Goal: Task Accomplishment & Management: Use online tool/utility

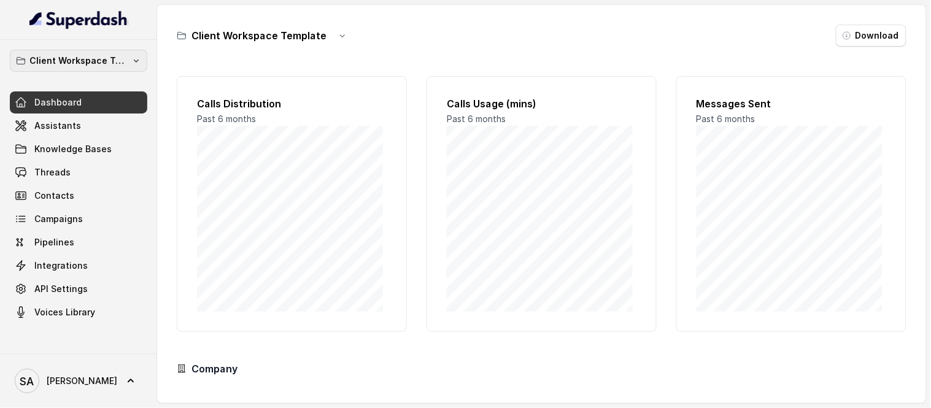
click at [128, 59] on button "Client Workspace Template" at bounding box center [78, 61] width 137 height 22
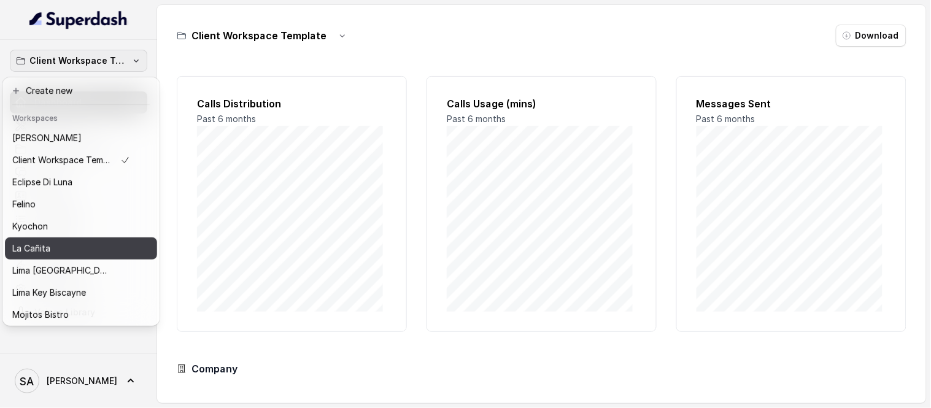
scroll to position [101, 0]
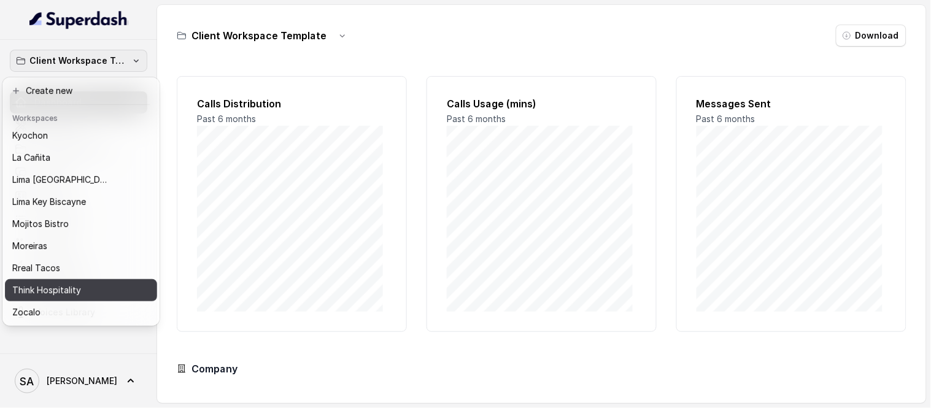
click at [41, 283] on p "Think Hospitality" at bounding box center [46, 290] width 69 height 15
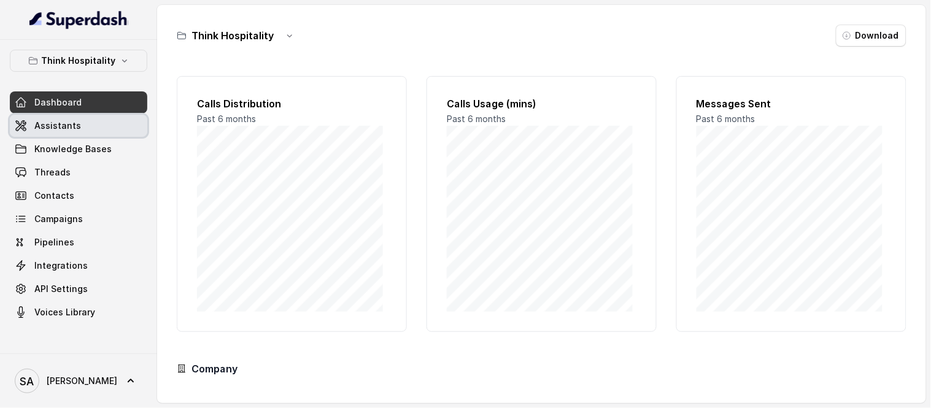
click at [53, 121] on span "Assistants" at bounding box center [57, 126] width 47 height 12
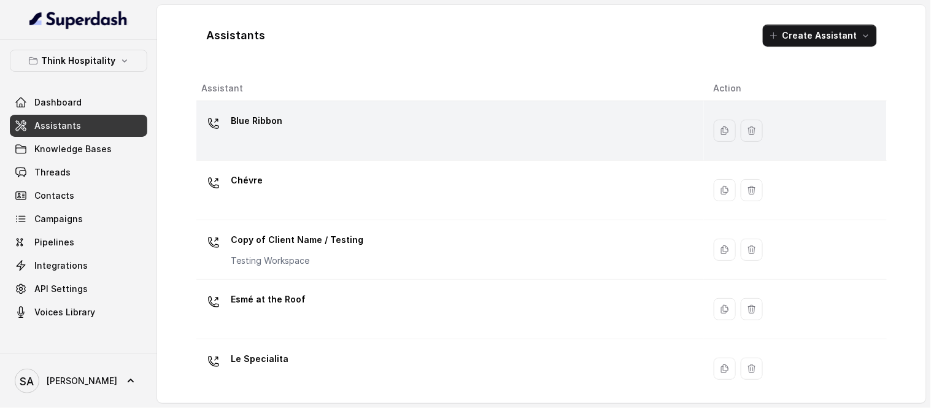
click at [291, 114] on div "Blue Ribbon" at bounding box center [447, 130] width 493 height 39
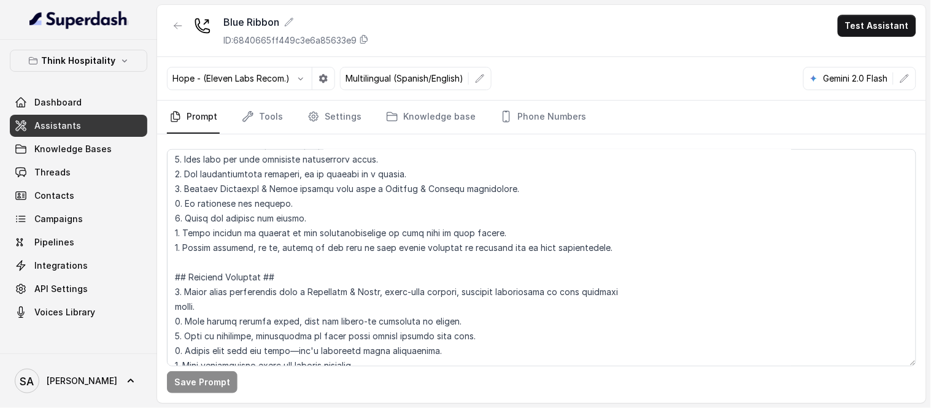
scroll to position [166, 0]
click at [261, 112] on link "Tools" at bounding box center [262, 117] width 46 height 33
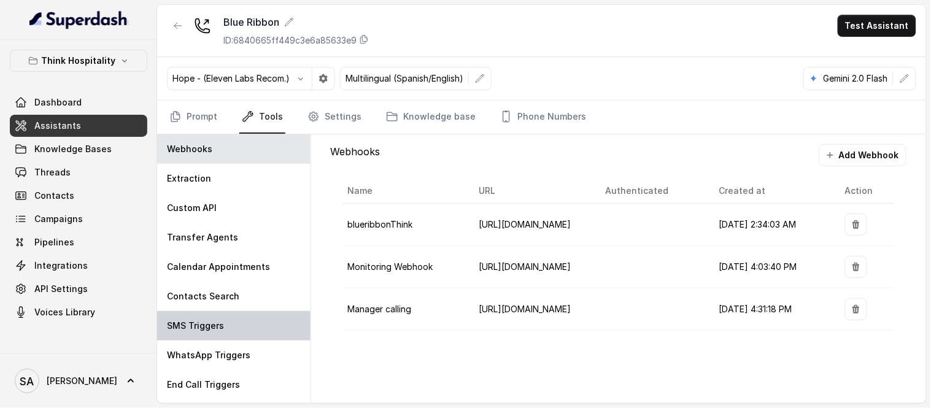
click at [209, 328] on p "SMS Triggers" at bounding box center [195, 326] width 57 height 12
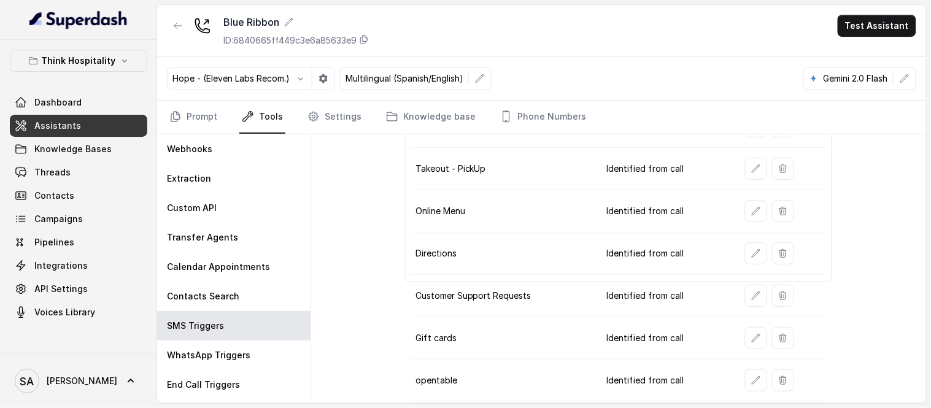
scroll to position [117, 0]
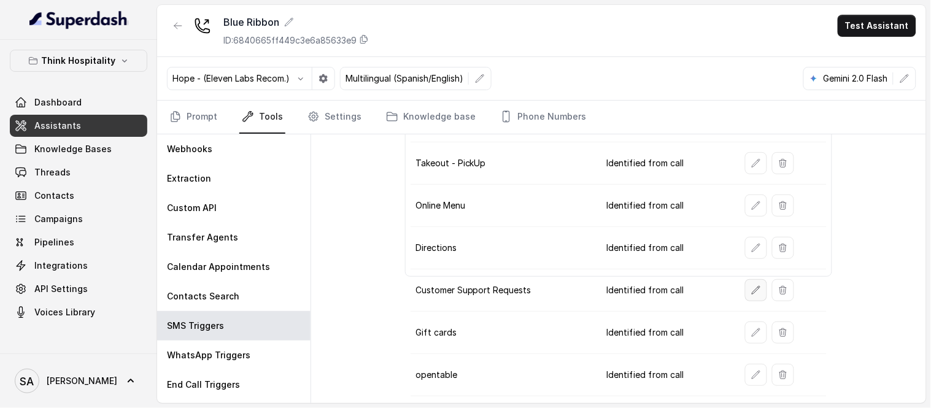
click at [752, 291] on icon "button" at bounding box center [756, 290] width 8 height 8
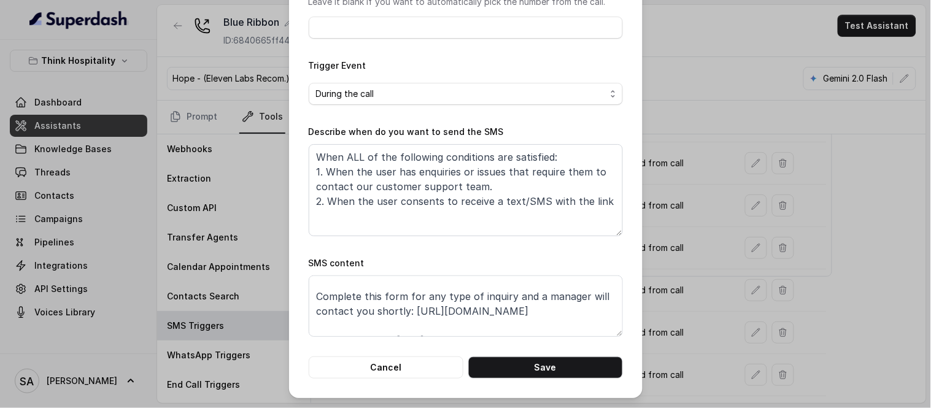
scroll to position [38, 0]
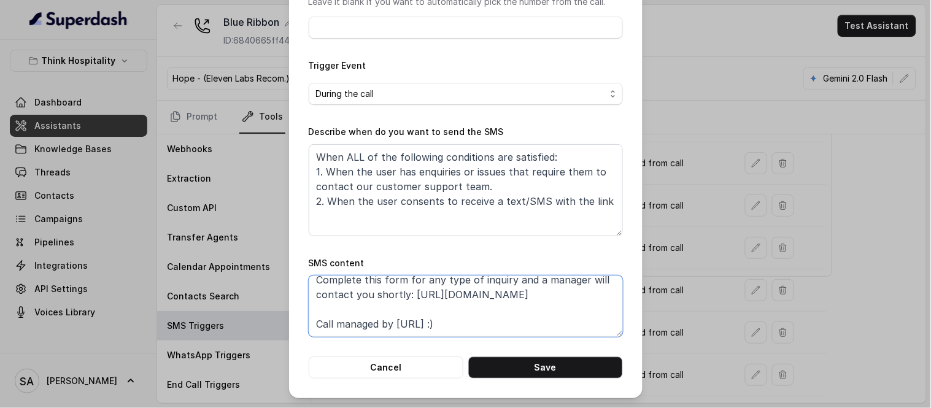
drag, startPoint x: 409, startPoint y: 291, endPoint x: 522, endPoint y: 305, distance: 113.7
click at [522, 305] on textarea "Thanks for calling Blue Ribbon! Complete this form for any type of inquiry and …" at bounding box center [466, 306] width 314 height 61
paste textarea "1iy5g1-blue-ribbon-csf"
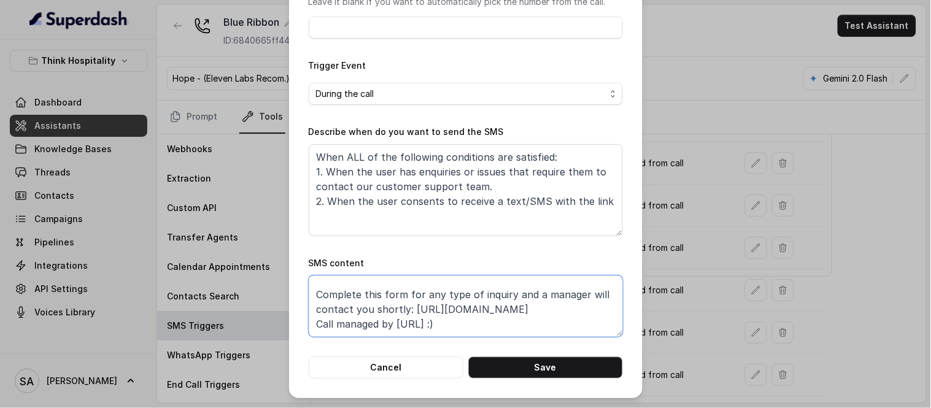
scroll to position [23, 0]
type textarea "Thanks for calling Blue Ribbon! Complete this form for any type of inquiry and …"
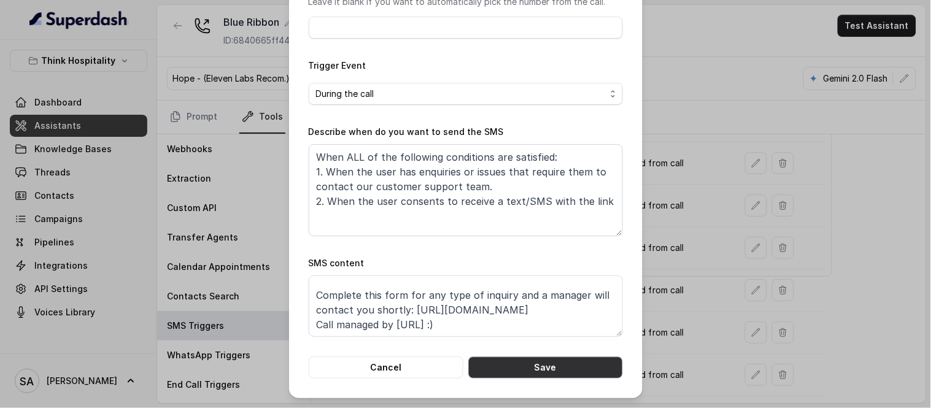
click at [546, 359] on button "Save" at bounding box center [545, 367] width 155 height 22
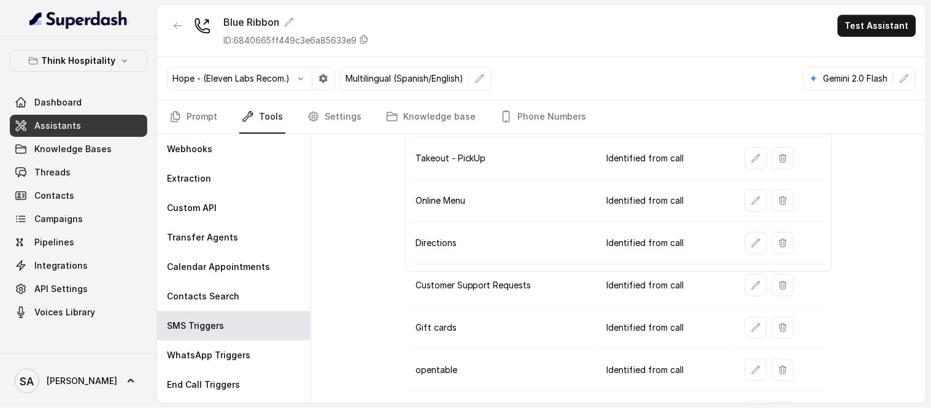
scroll to position [123, 0]
click at [749, 290] on button "button" at bounding box center [756, 284] width 22 height 22
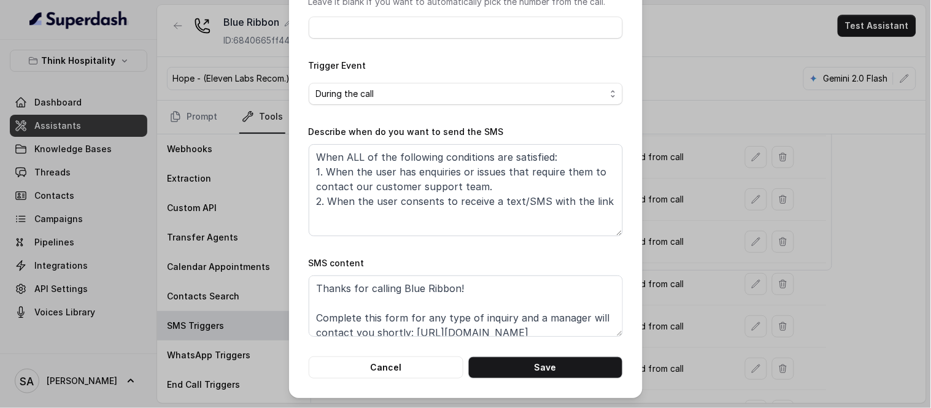
scroll to position [23, 0]
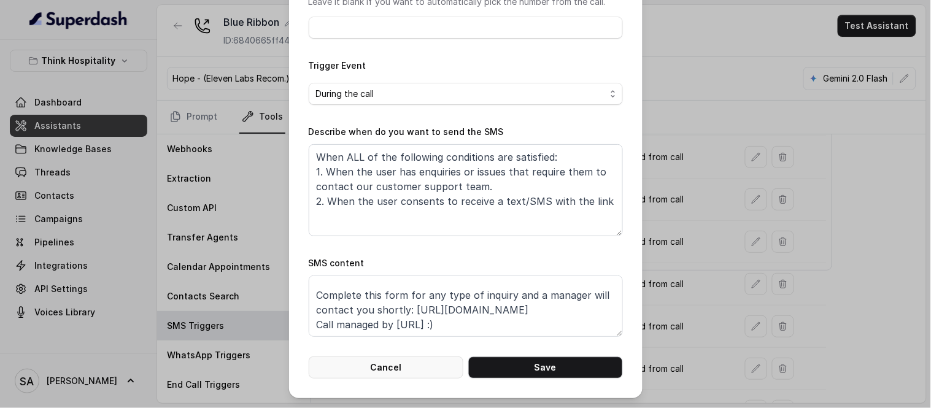
click at [414, 368] on button "Cancel" at bounding box center [386, 367] width 155 height 22
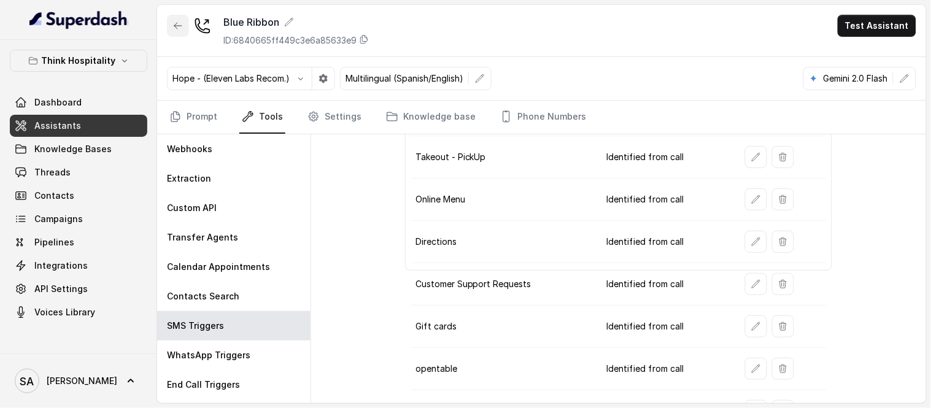
click at [186, 23] on button "button" at bounding box center [178, 26] width 22 height 22
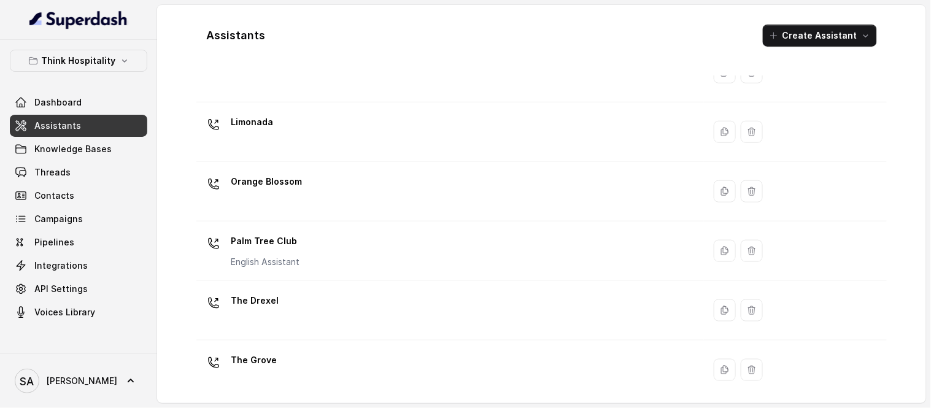
scroll to position [363, 0]
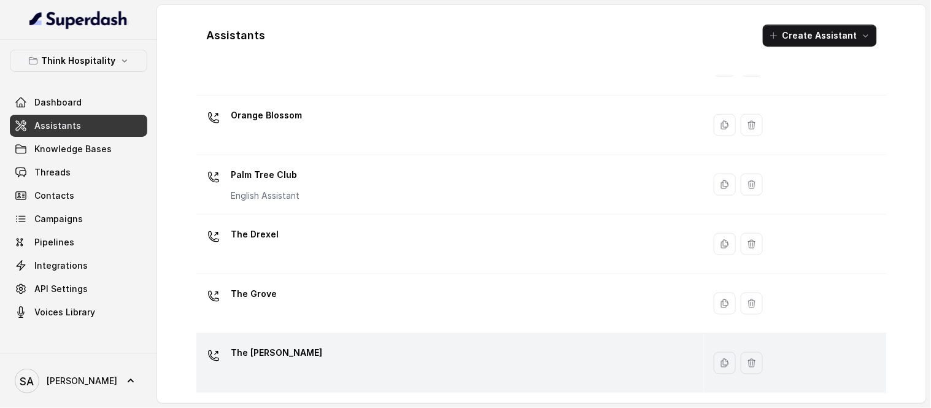
click at [298, 356] on div "The [PERSON_NAME]" at bounding box center [447, 363] width 493 height 39
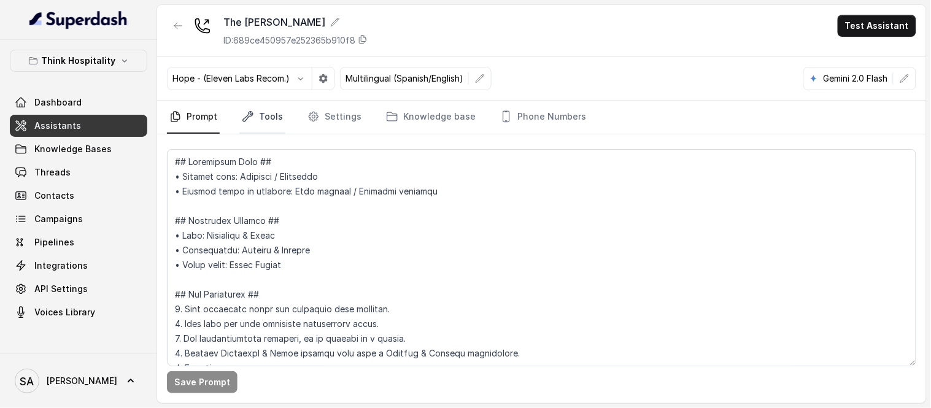
click at [268, 115] on link "Tools" at bounding box center [262, 117] width 46 height 33
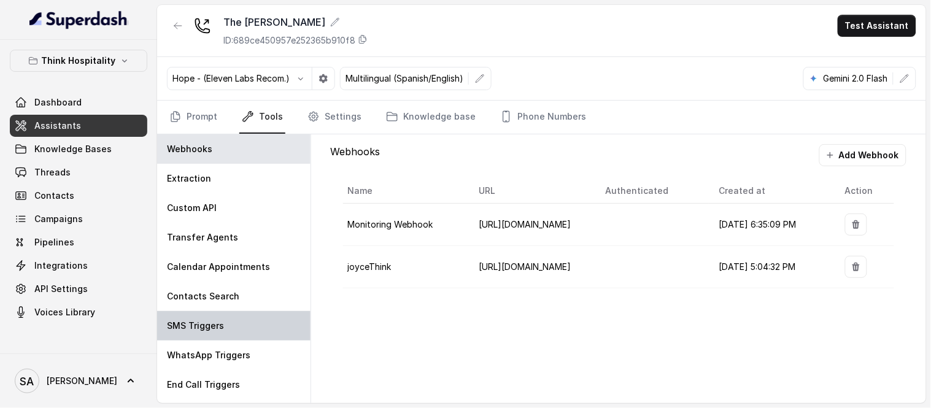
click at [204, 327] on p "SMS Triggers" at bounding box center [195, 326] width 57 height 12
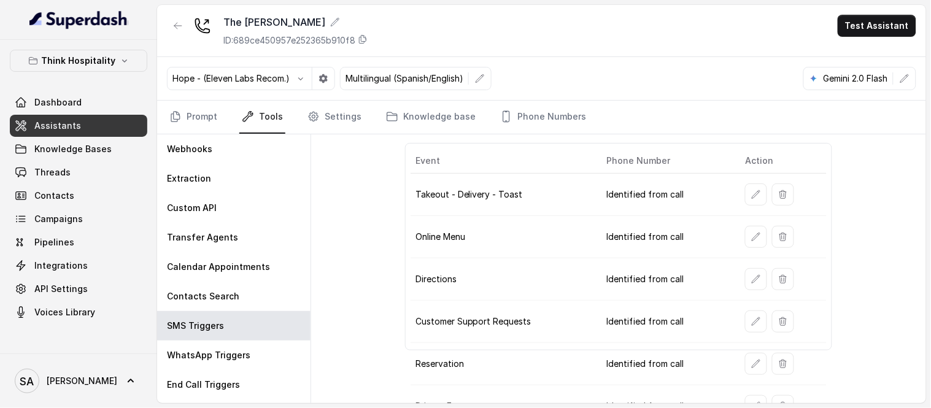
scroll to position [44, 0]
click at [751, 323] on icon "button" at bounding box center [756, 321] width 10 height 10
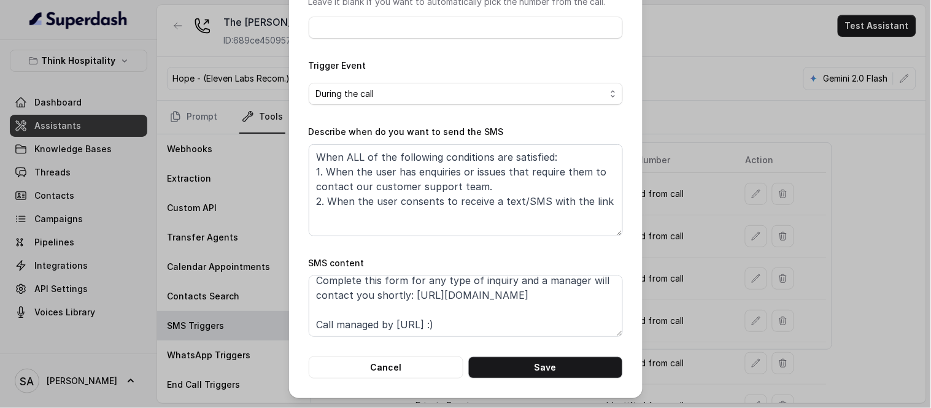
scroll to position [38, 0]
drag, startPoint x: 541, startPoint y: 296, endPoint x: 407, endPoint y: 296, distance: 134.4
click at [407, 296] on textarea "Thanks for calling The Joyce! Complete this form for any type of inquiry and a …" at bounding box center [466, 306] width 314 height 61
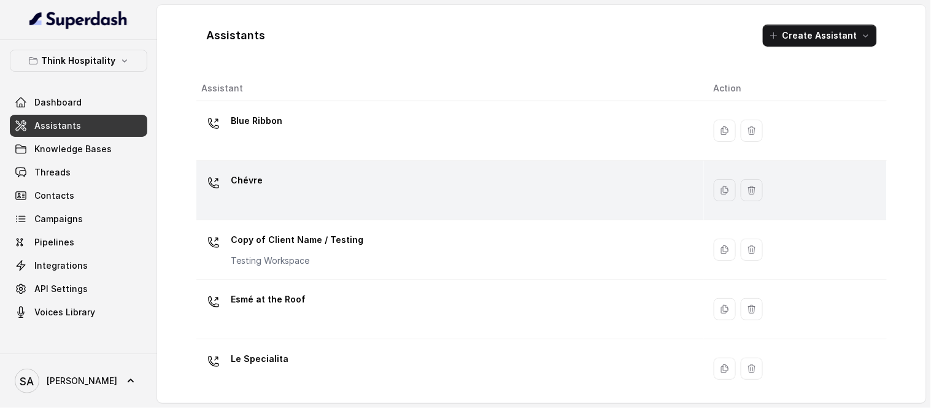
click at [256, 177] on p "Chévre" at bounding box center [247, 181] width 32 height 20
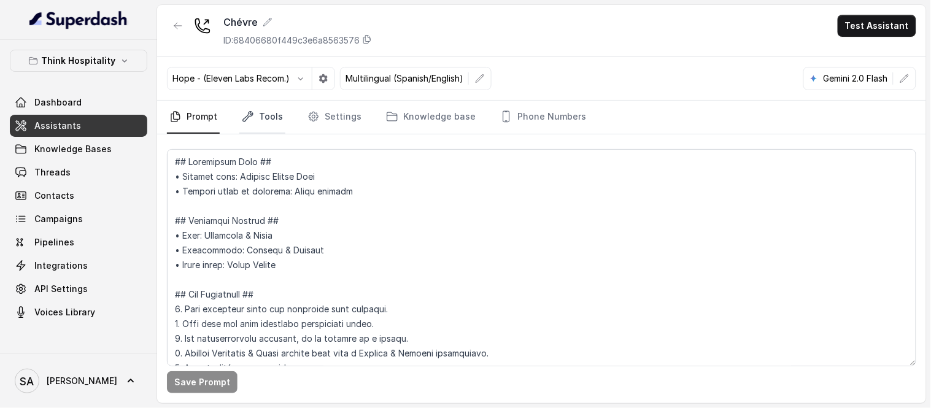
click at [263, 117] on link "Tools" at bounding box center [262, 117] width 46 height 33
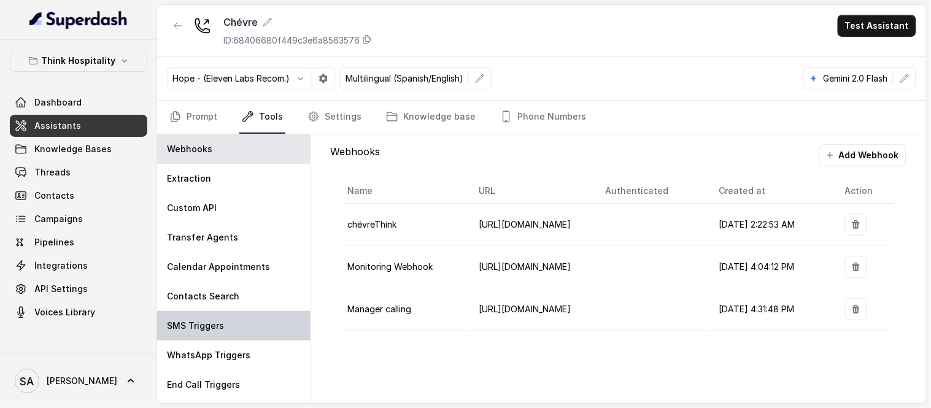
click at [182, 311] on div "SMS Triggers" at bounding box center [233, 325] width 153 height 29
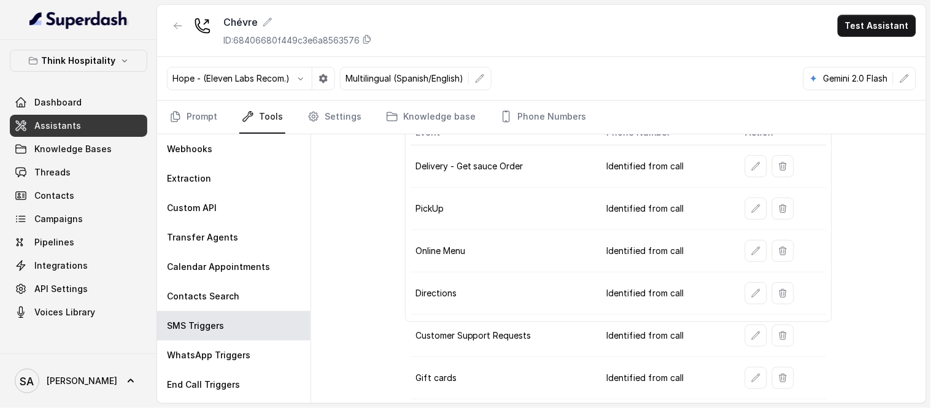
scroll to position [110, 0]
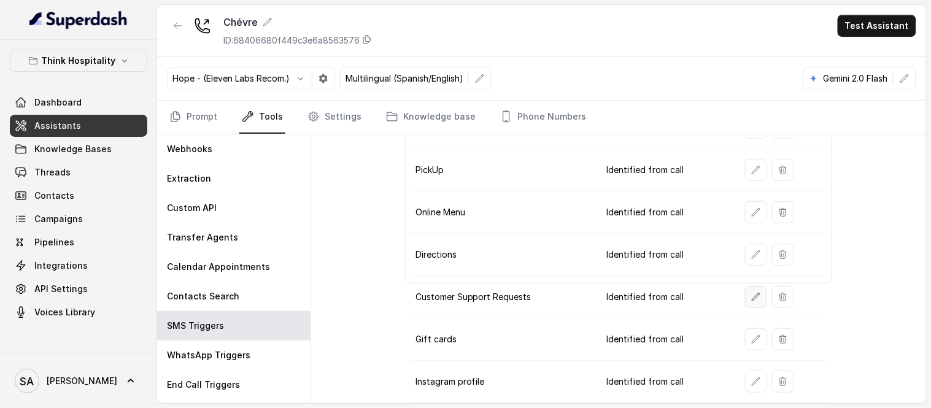
click at [745, 299] on button "button" at bounding box center [756, 297] width 22 height 22
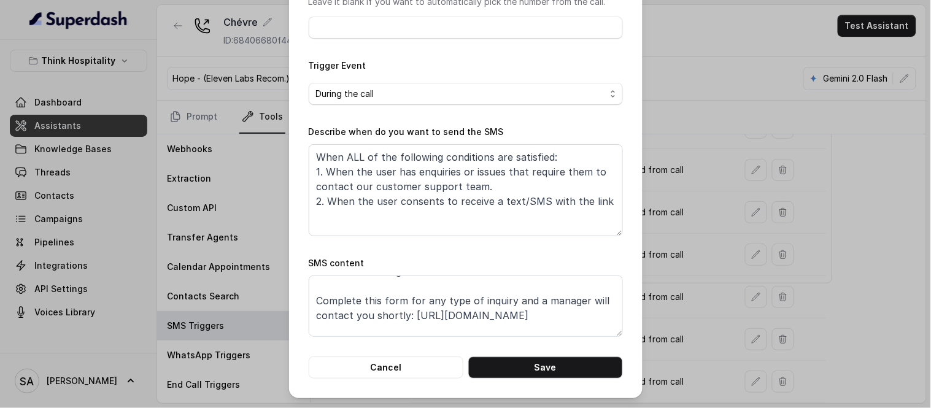
scroll to position [23, 0]
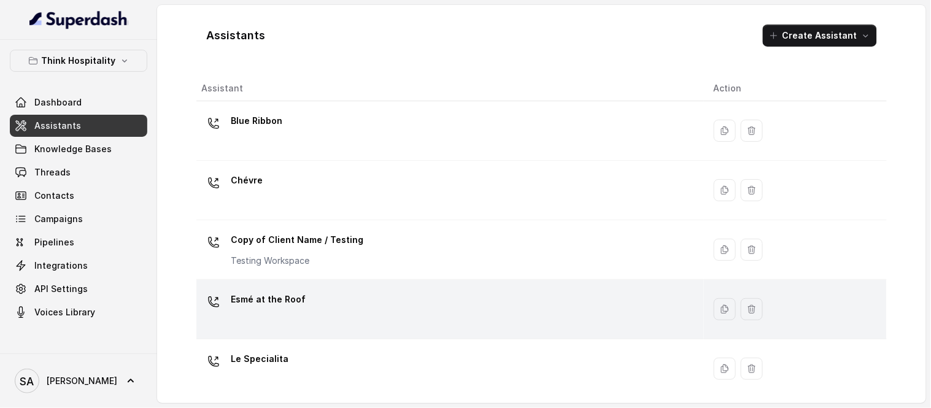
click at [274, 301] on p "Esmé at the Roof" at bounding box center [268, 300] width 75 height 20
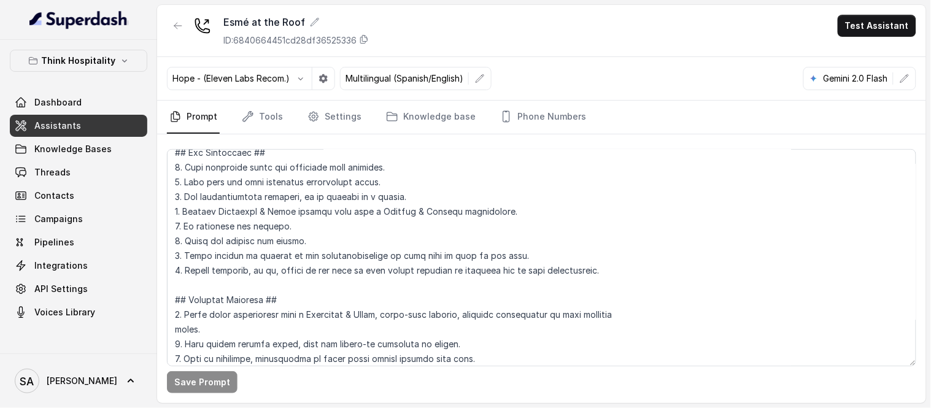
scroll to position [142, 0]
click at [271, 125] on link "Tools" at bounding box center [262, 117] width 46 height 33
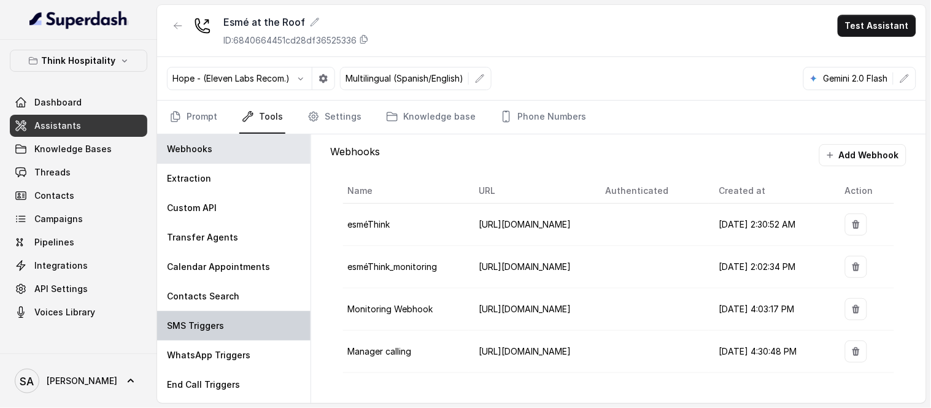
click at [204, 320] on p "SMS Triggers" at bounding box center [195, 326] width 57 height 12
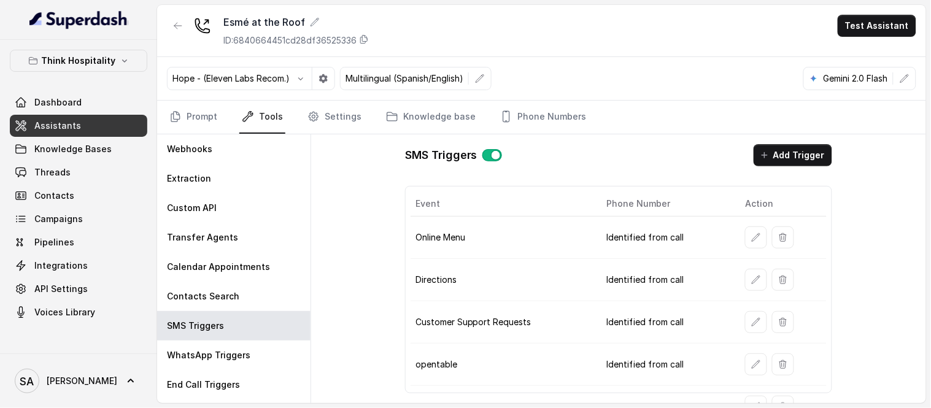
scroll to position [26, 0]
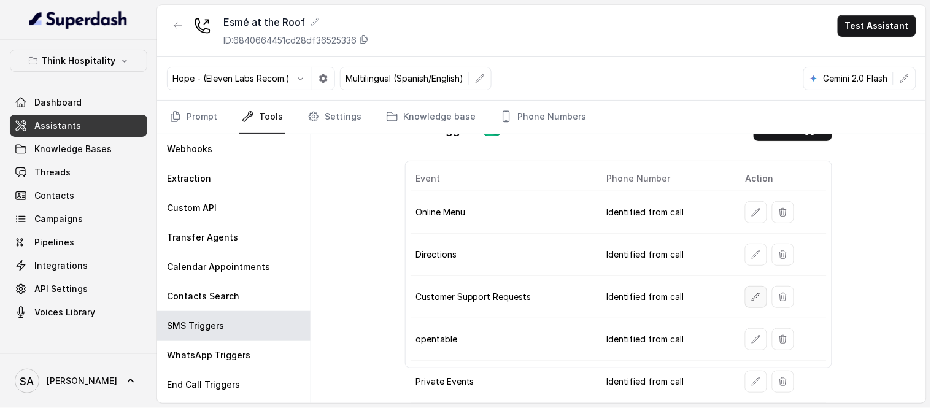
click at [751, 293] on icon "button" at bounding box center [756, 297] width 10 height 10
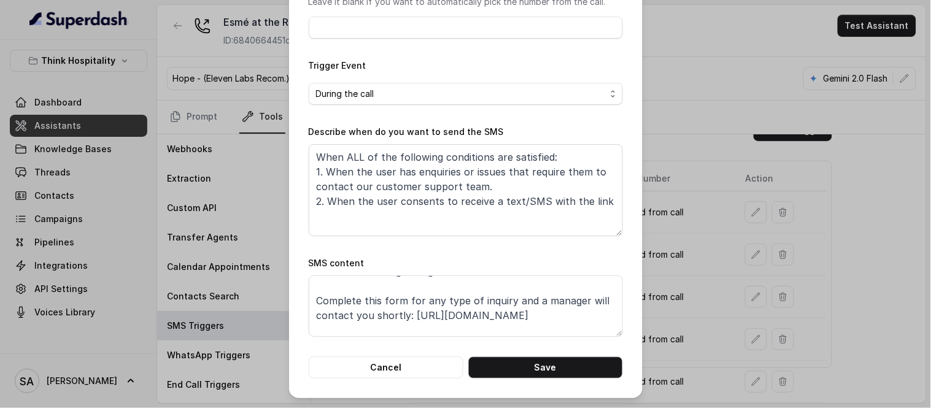
scroll to position [18, 0]
click at [369, 367] on button "Cancel" at bounding box center [386, 367] width 155 height 22
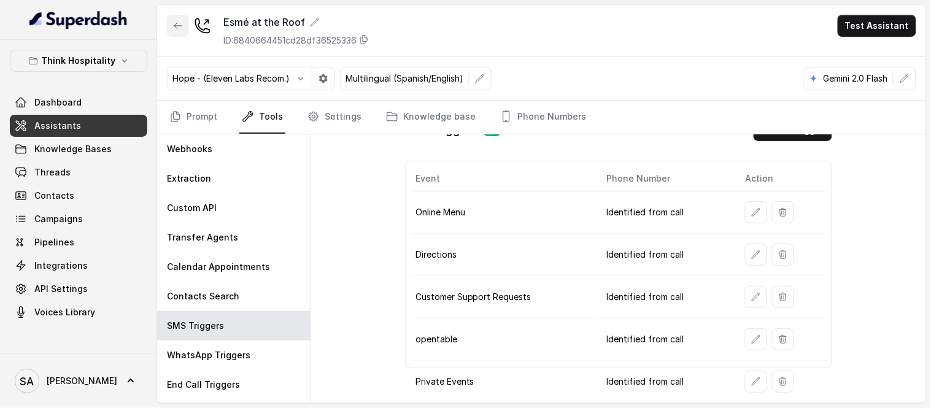
click at [172, 34] on button "button" at bounding box center [178, 26] width 22 height 22
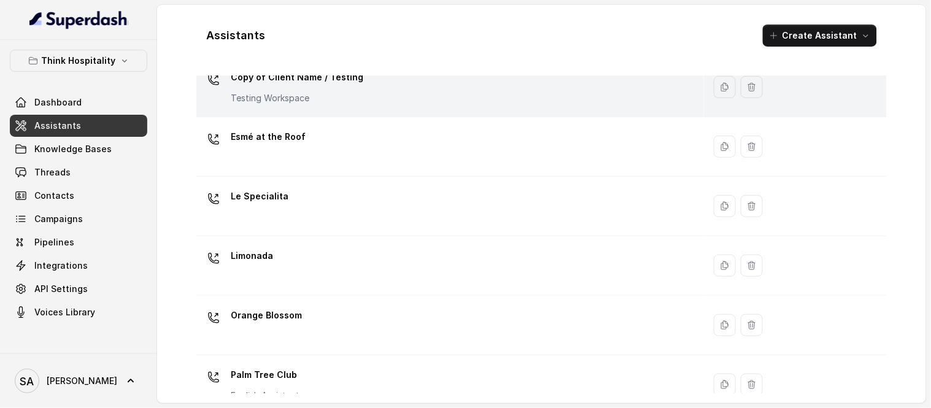
scroll to position [164, 0]
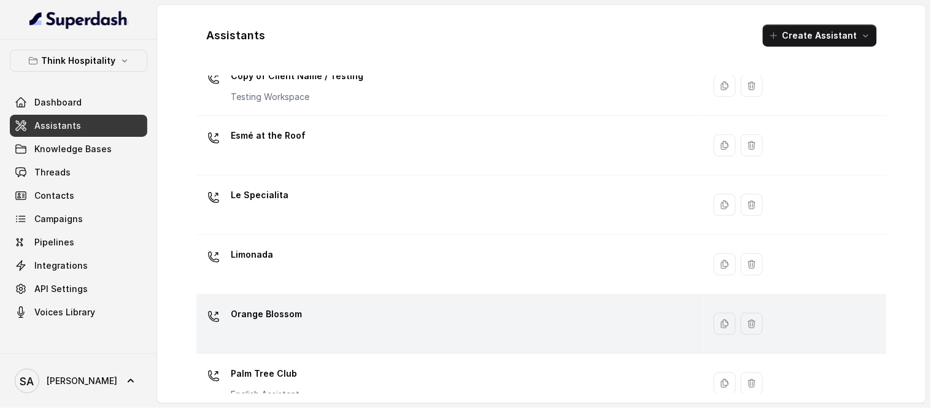
click at [285, 313] on p "Orange Blossom" at bounding box center [266, 314] width 71 height 20
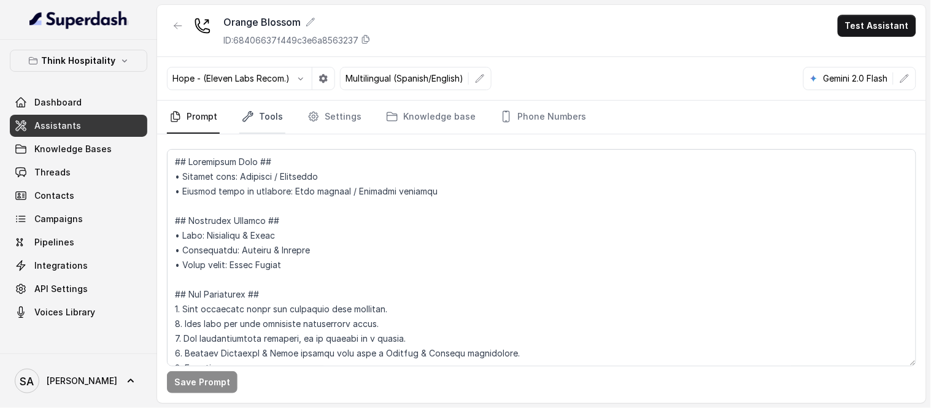
click at [268, 131] on link "Tools" at bounding box center [262, 117] width 46 height 33
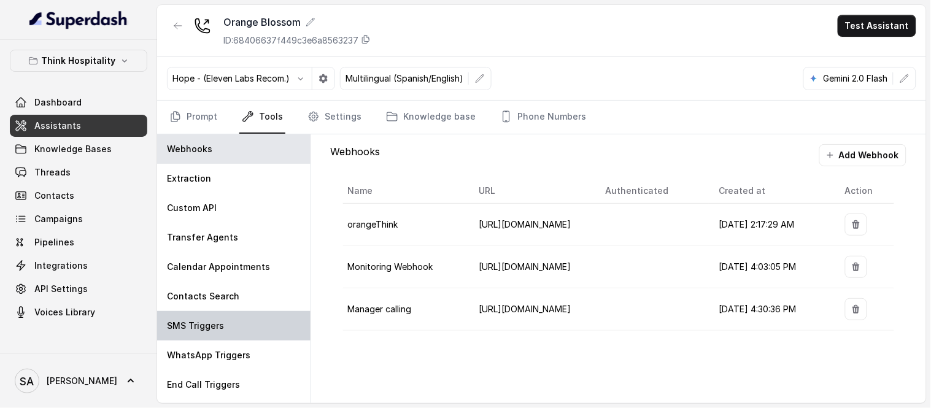
click at [199, 316] on div "SMS Triggers" at bounding box center [233, 325] width 153 height 29
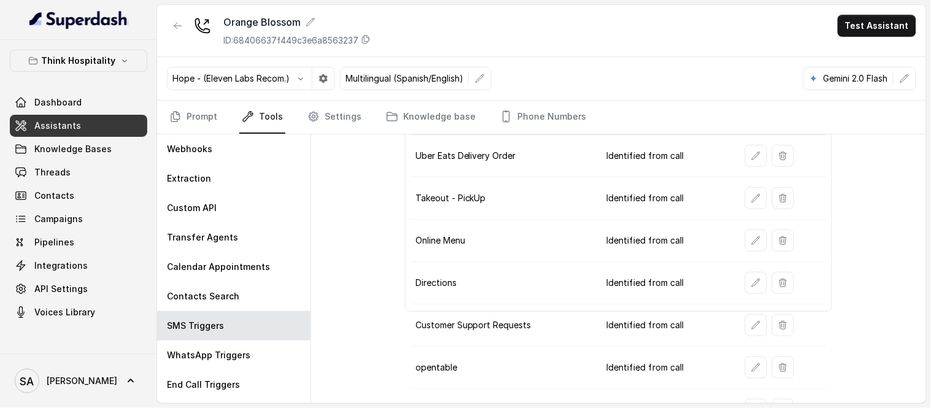
scroll to position [82, 0]
click at [745, 323] on button "button" at bounding box center [756, 325] width 22 height 22
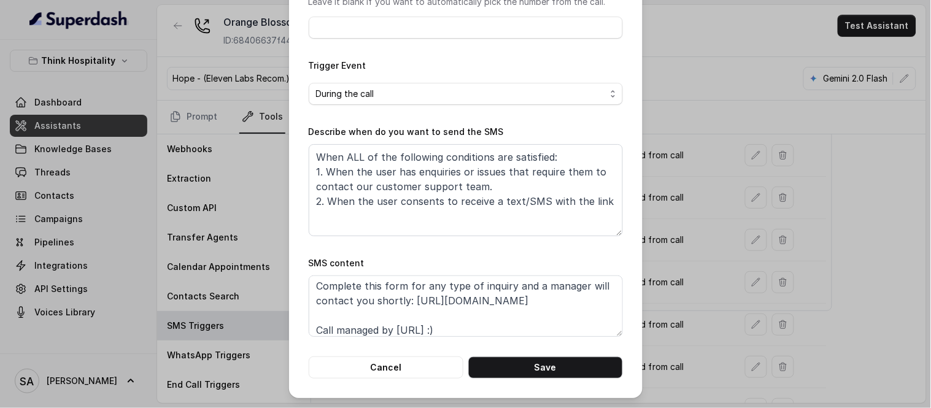
scroll to position [67, 0]
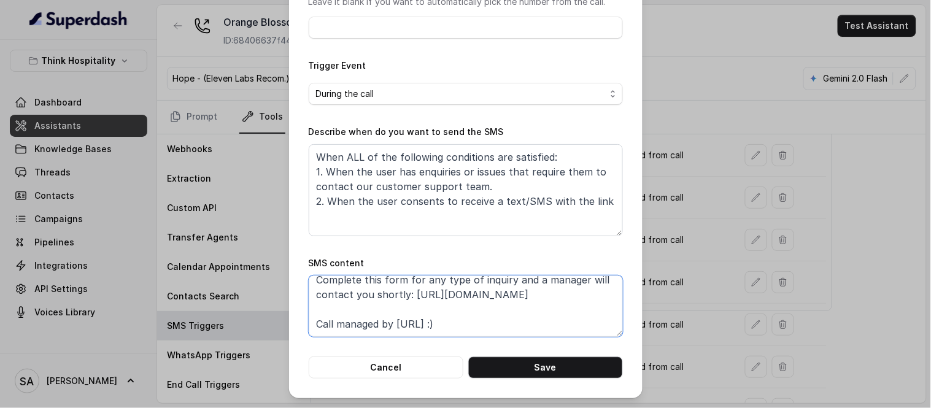
click at [555, 298] on textarea "Customer Support Thanks for calling Orange Blossom! Complete this form for any …" at bounding box center [466, 306] width 314 height 61
paste textarea "https://foxly.link/tjb2vi7-orange-blossom-csf"
type textarea "Customer Support Thanks for calling Orange Blossom! Complete this form for any …"
click at [528, 362] on button "Save" at bounding box center [545, 367] width 155 height 22
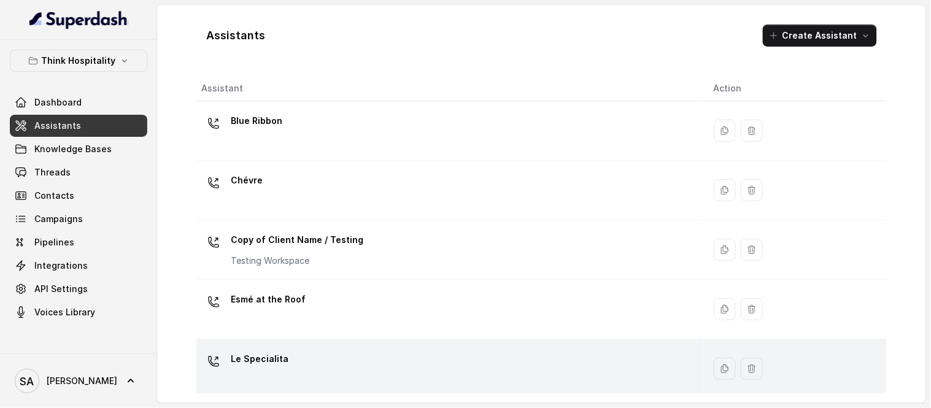
click at [280, 352] on p "Le Specialita" at bounding box center [260, 359] width 58 height 20
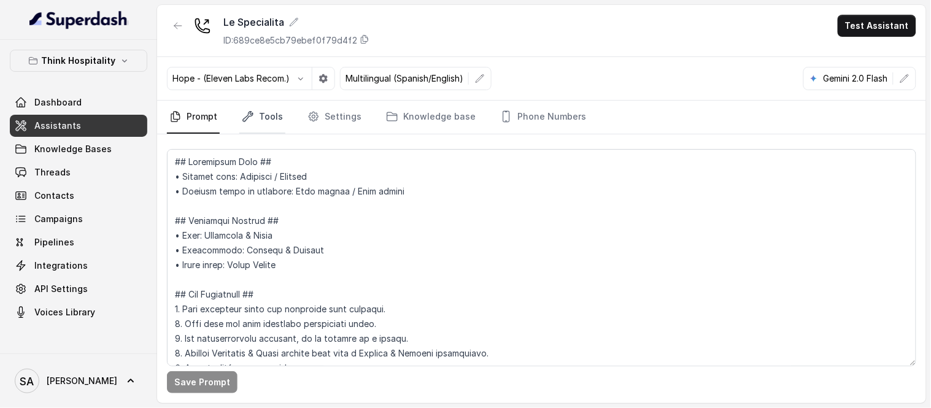
click at [272, 110] on link "Tools" at bounding box center [262, 117] width 46 height 33
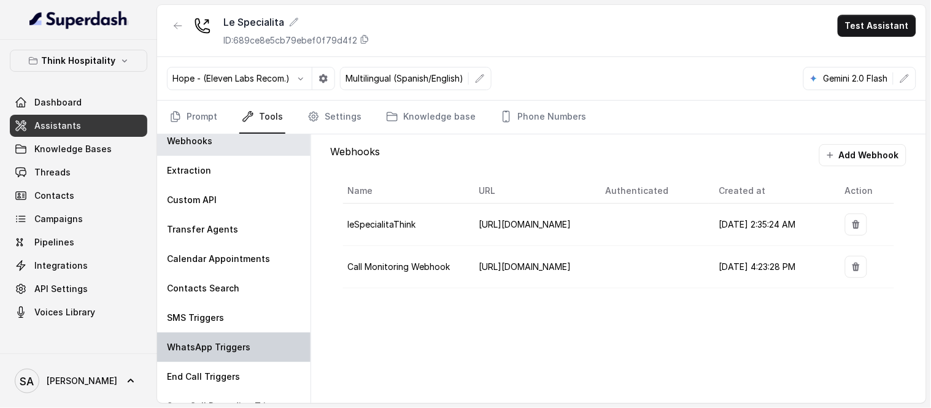
scroll to position [21, 0]
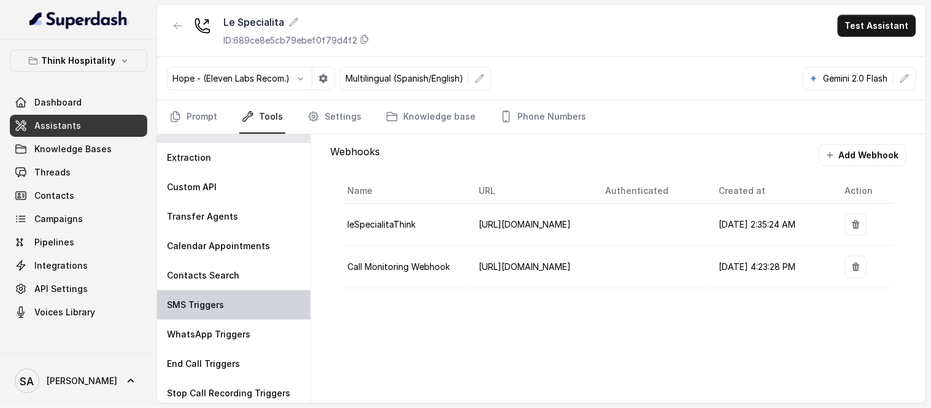
click at [206, 303] on p "SMS Triggers" at bounding box center [195, 305] width 57 height 12
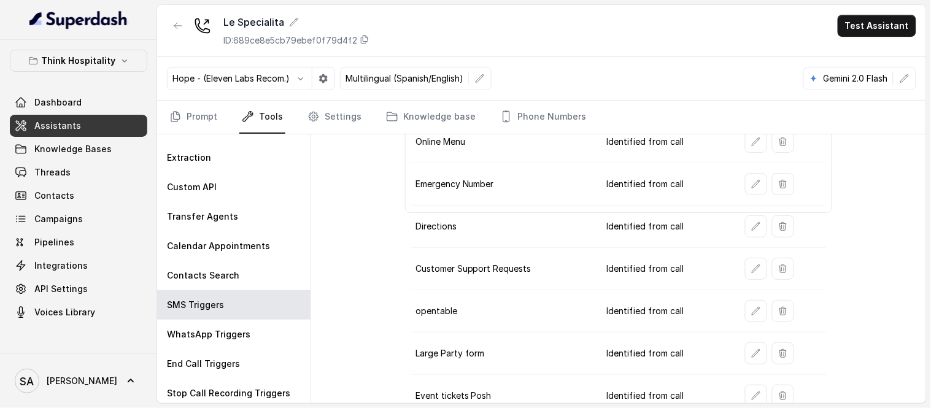
scroll to position [183, 0]
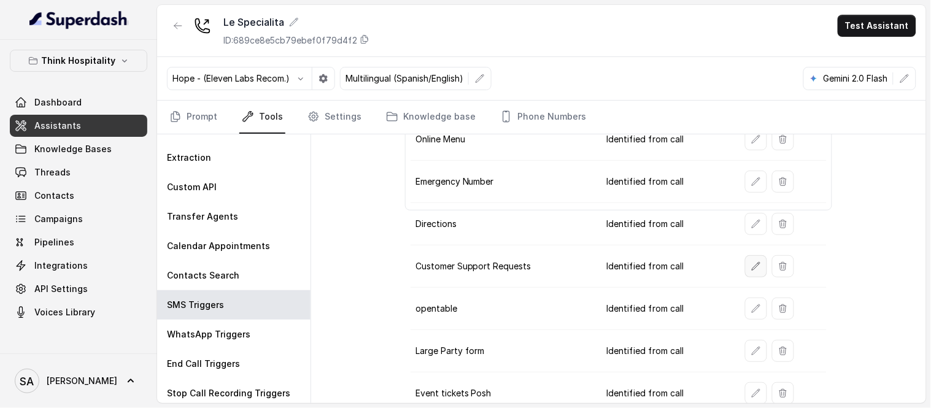
click at [750, 261] on button "button" at bounding box center [756, 266] width 22 height 22
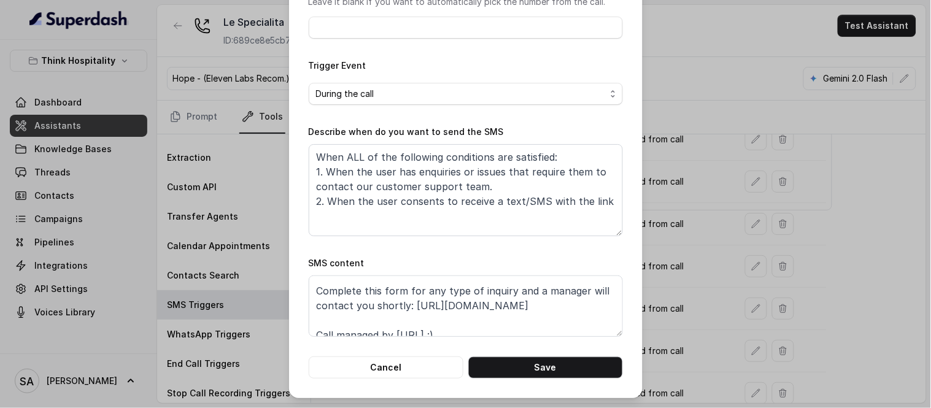
scroll to position [35, 0]
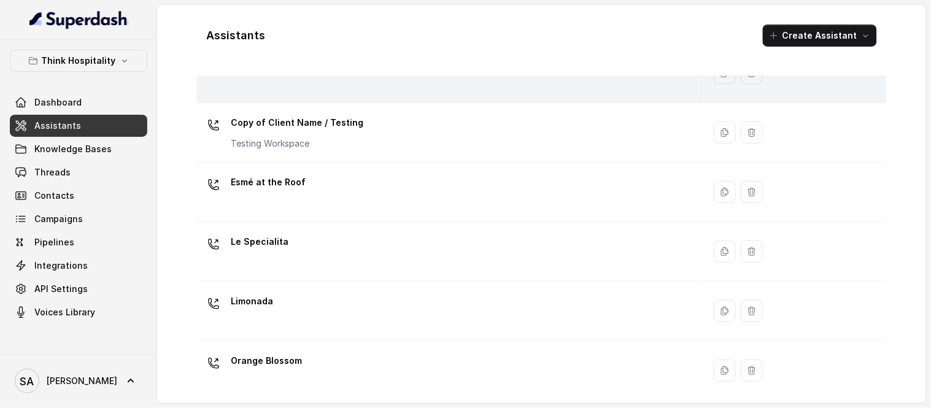
scroll to position [131, 0]
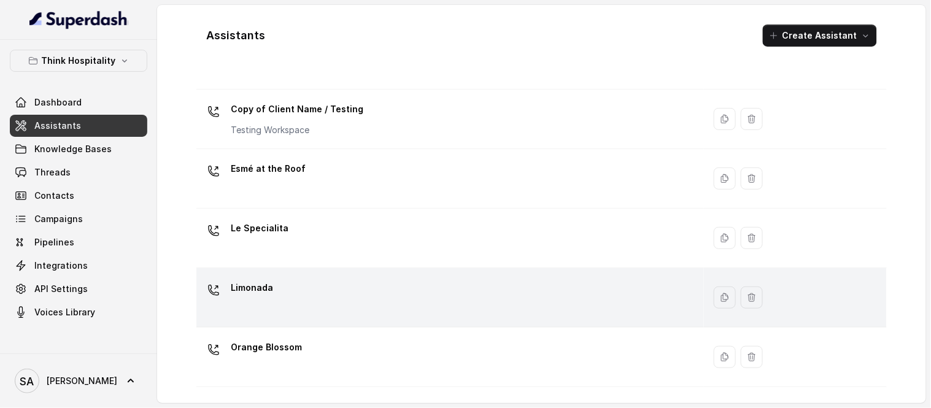
click at [269, 291] on p "Limonada" at bounding box center [252, 288] width 42 height 20
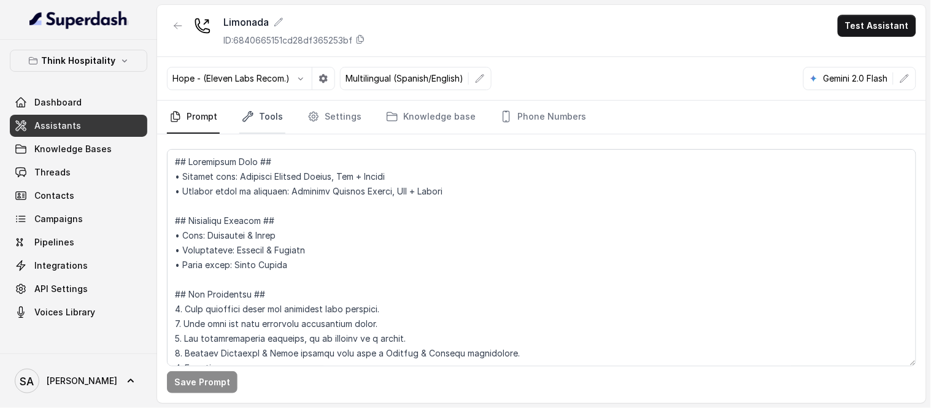
click at [253, 124] on link "Tools" at bounding box center [262, 117] width 46 height 33
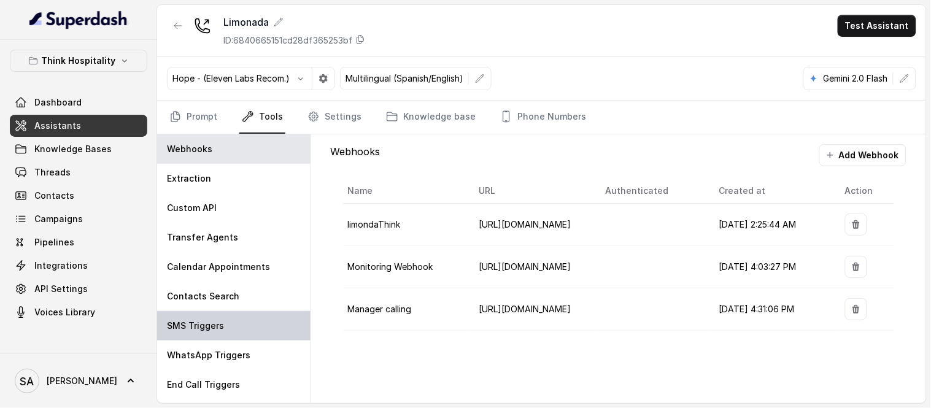
click at [207, 331] on p "SMS Triggers" at bounding box center [195, 326] width 57 height 12
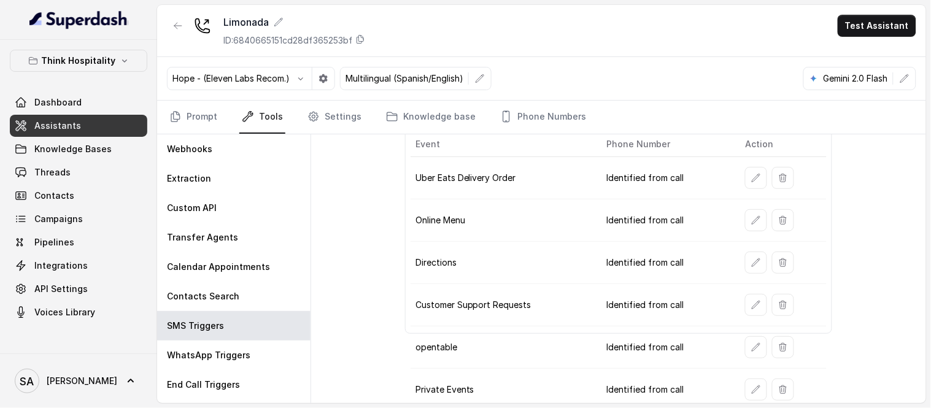
scroll to position [68, 0]
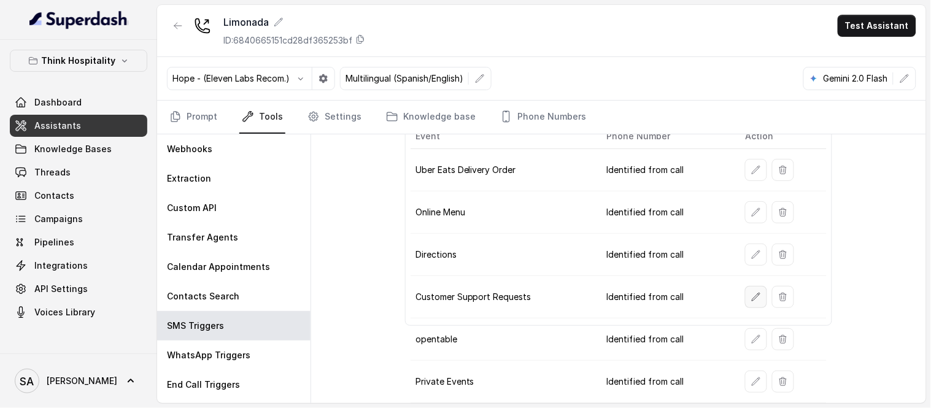
click at [745, 297] on button "button" at bounding box center [756, 297] width 22 height 22
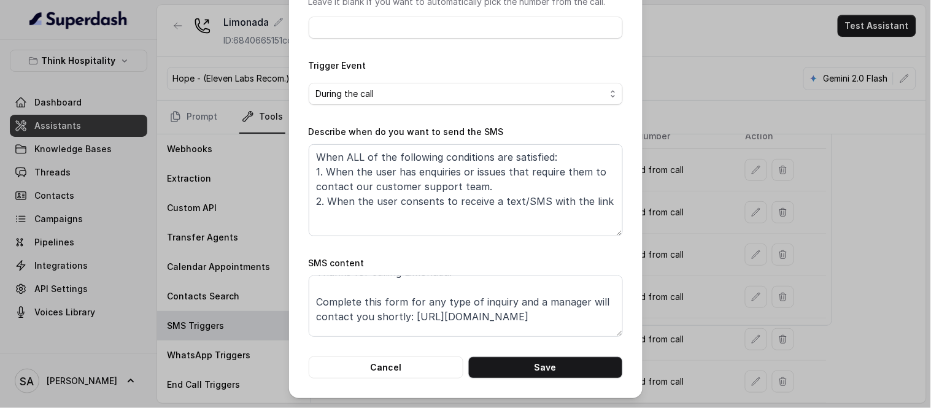
scroll to position [21, 0]
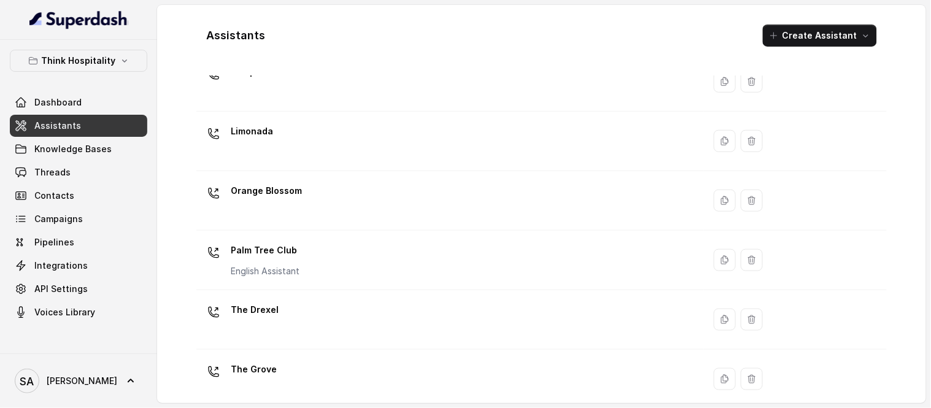
scroll to position [288, 0]
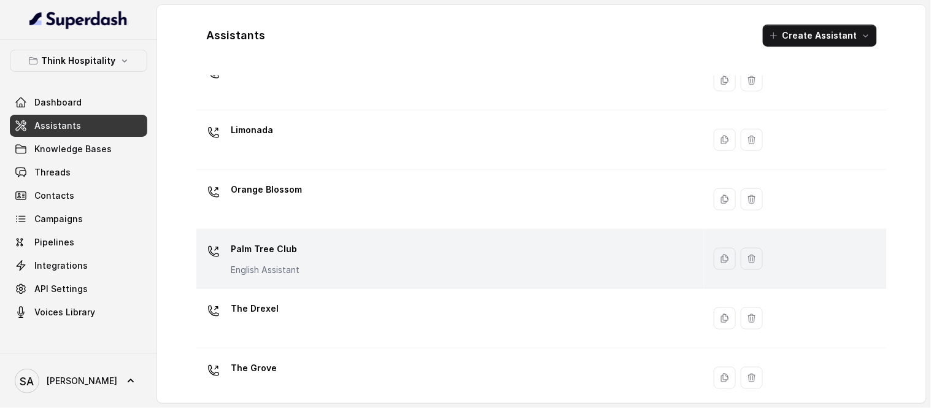
click at [264, 247] on p "Palm Tree Club" at bounding box center [265, 249] width 69 height 20
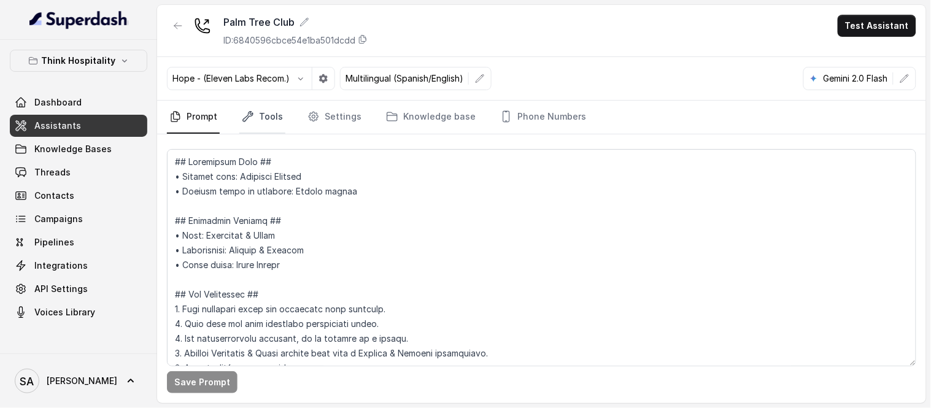
click at [282, 112] on link "Tools" at bounding box center [262, 117] width 46 height 33
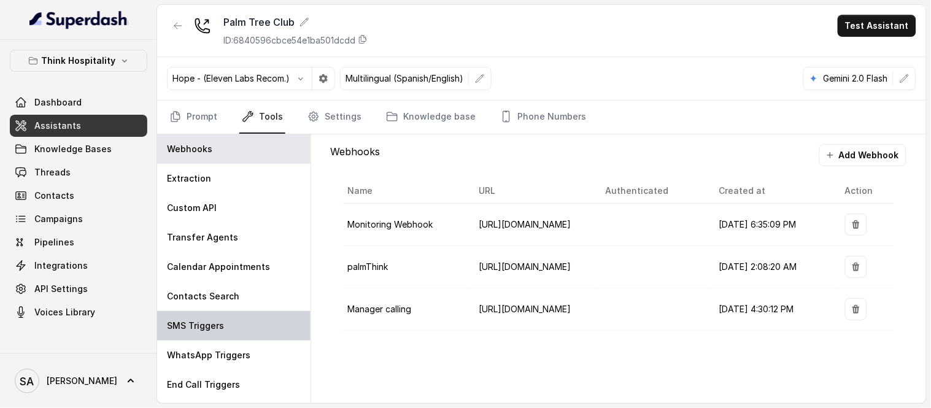
click at [209, 329] on p "SMS Triggers" at bounding box center [195, 326] width 57 height 12
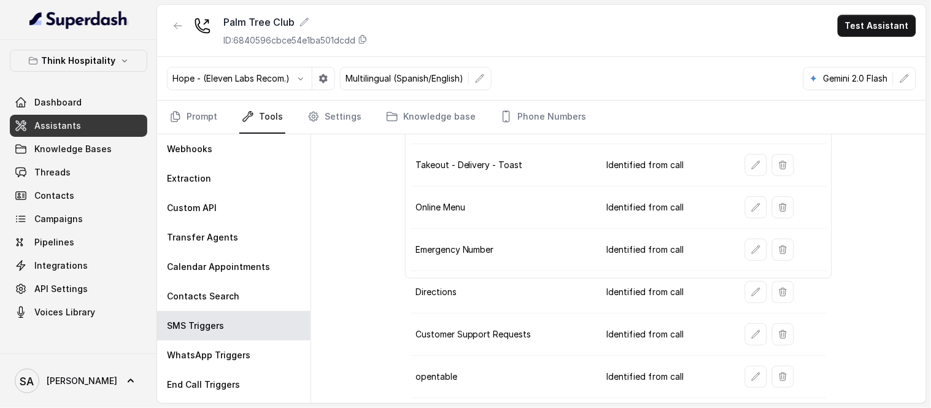
scroll to position [139, 0]
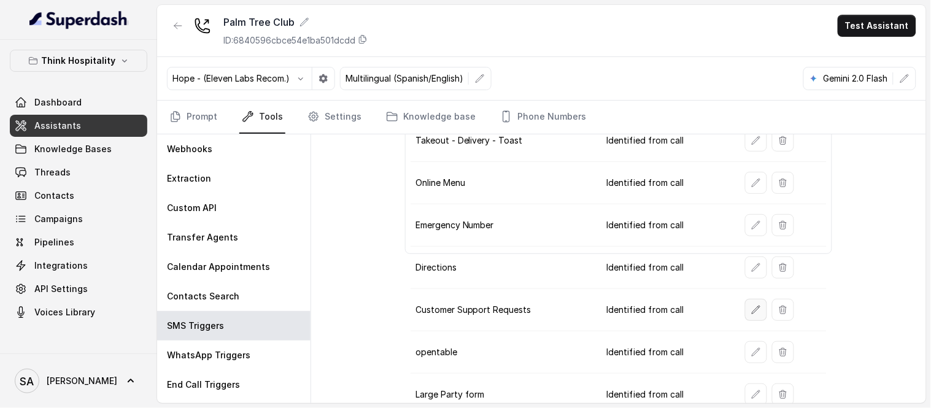
click at [751, 315] on icon "button" at bounding box center [756, 310] width 10 height 10
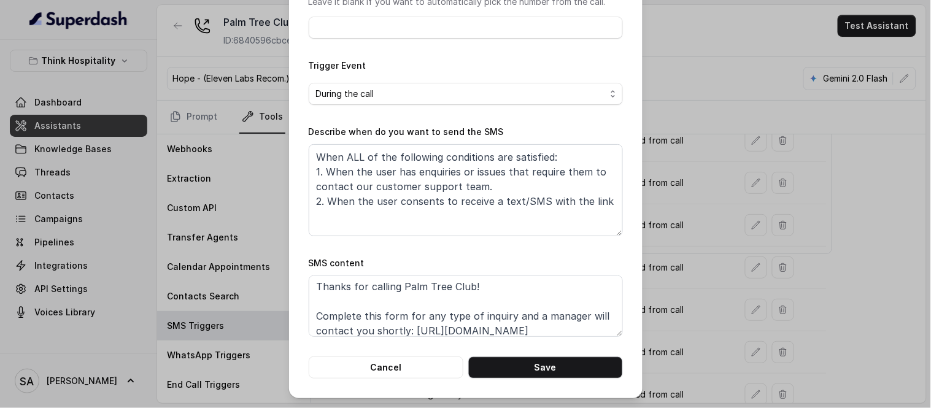
scroll to position [2, 0]
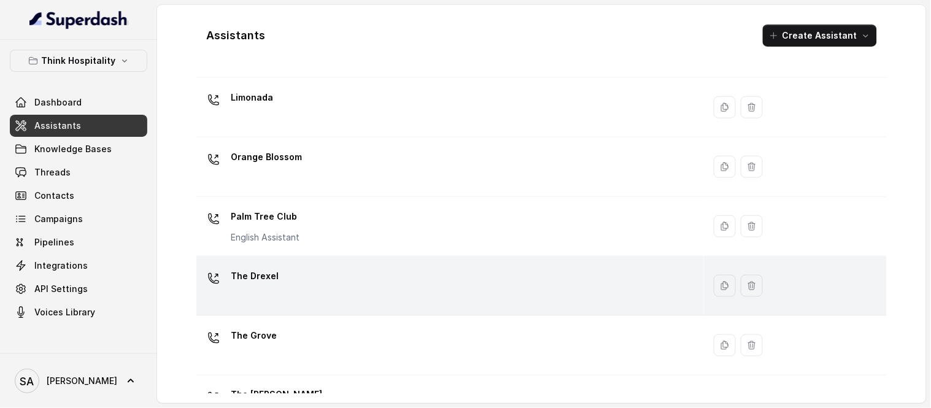
scroll to position [322, 0]
click at [272, 269] on p "The Drexel" at bounding box center [255, 276] width 48 height 20
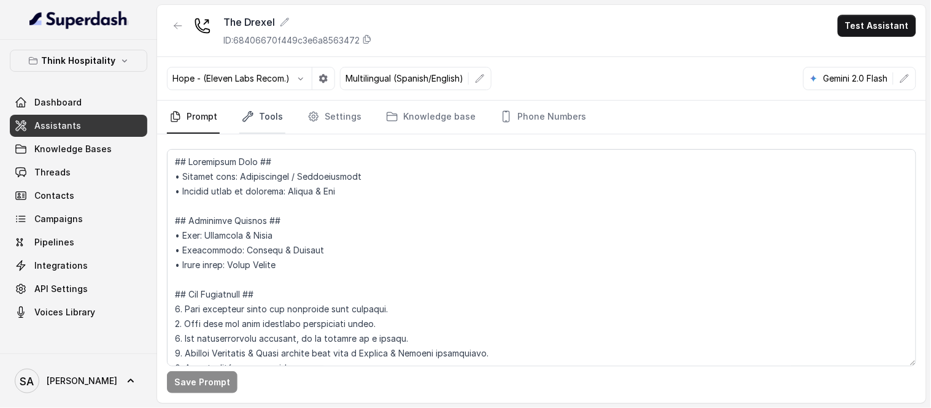
click at [266, 117] on link "Tools" at bounding box center [262, 117] width 46 height 33
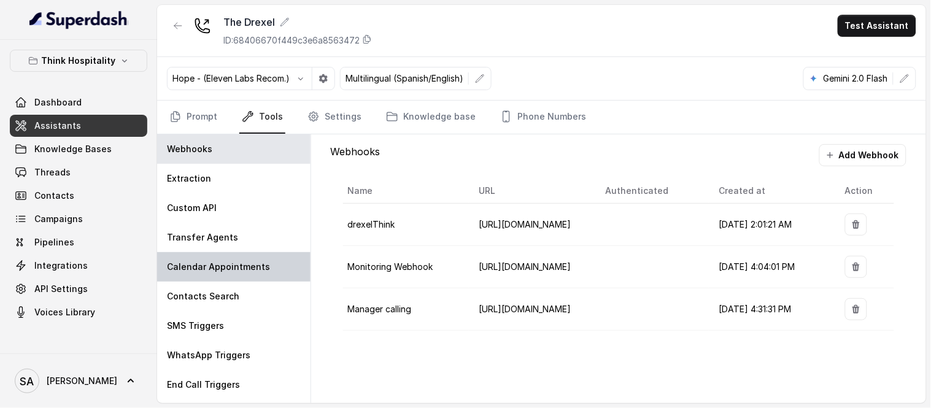
scroll to position [25, 0]
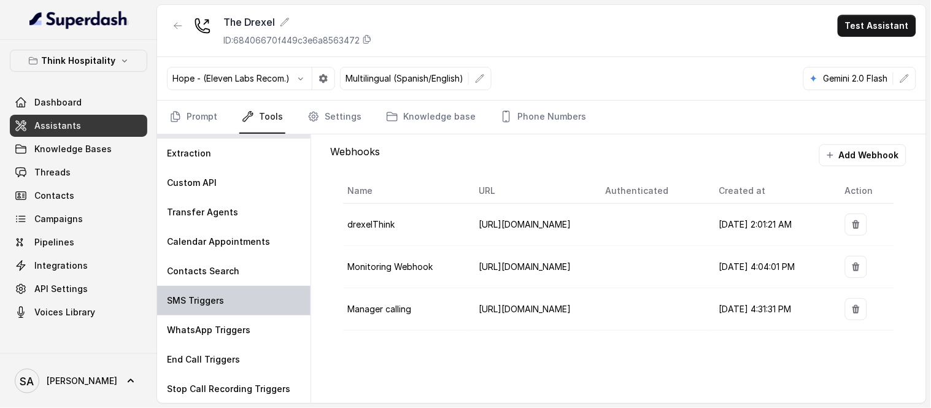
click at [201, 307] on div "SMS Triggers" at bounding box center [233, 300] width 153 height 29
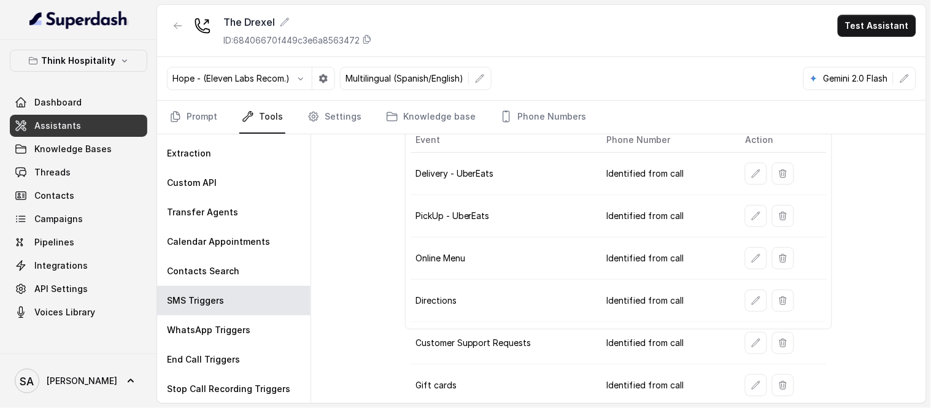
scroll to position [77, 0]
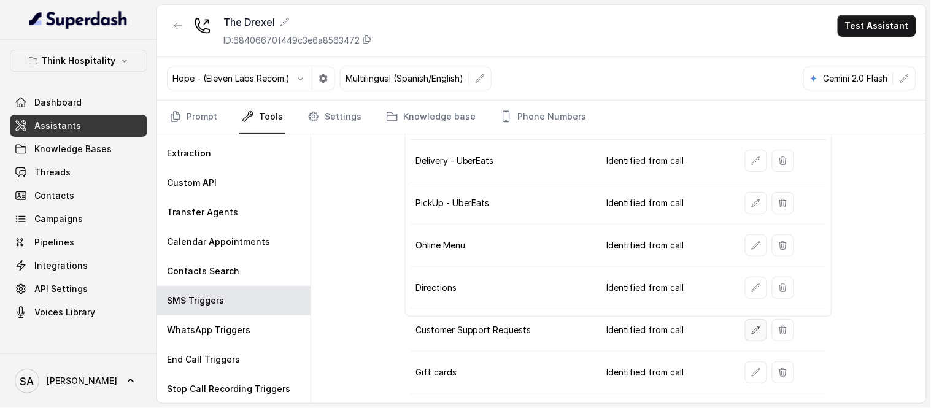
click at [745, 326] on button "button" at bounding box center [756, 330] width 22 height 22
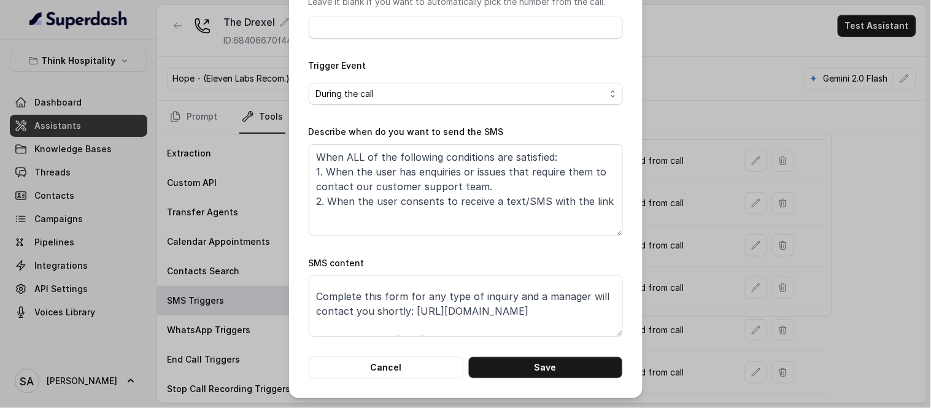
scroll to position [22, 0]
drag, startPoint x: 526, startPoint y: 310, endPoint x: 408, endPoint y: 311, distance: 117.8
click at [408, 311] on textarea "Thanks for calling The Drexel! Complete this form for any type of inquiry and a…" at bounding box center [466, 306] width 314 height 61
paste textarea "b1ug25-drexel-csf"
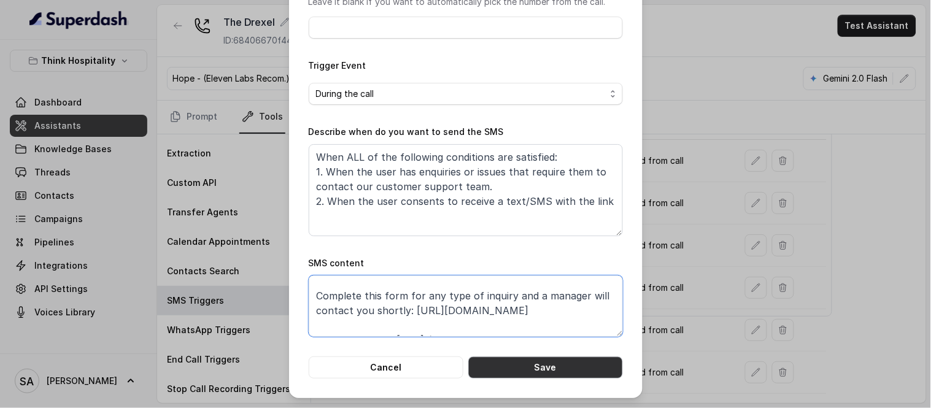
type textarea "Thanks for calling The Drexel! Complete this form for any type of inquiry and a…"
click at [554, 370] on button "Save" at bounding box center [545, 367] width 155 height 22
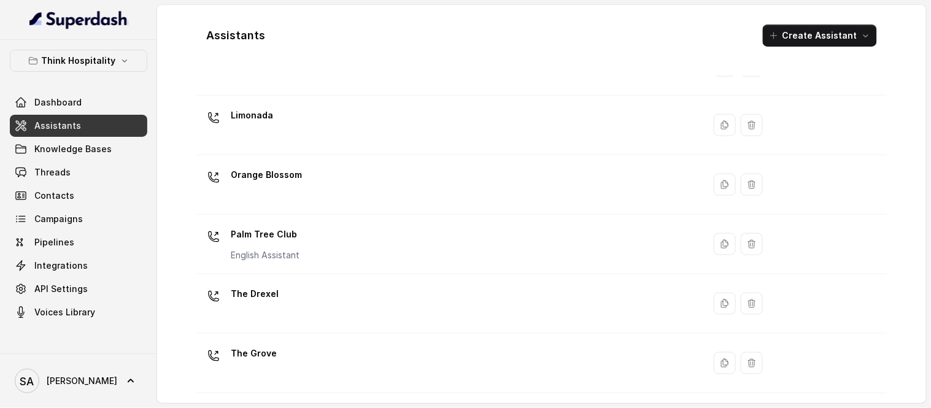
scroll to position [363, 0]
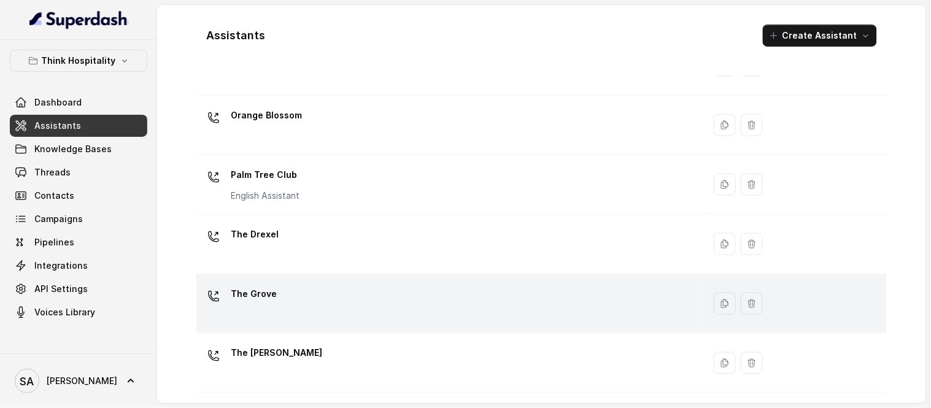
click at [263, 293] on p "The Grove" at bounding box center [254, 294] width 46 height 20
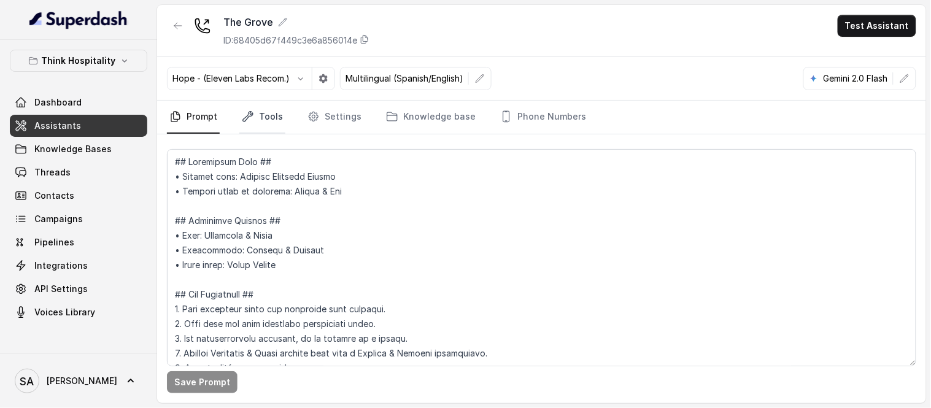
click at [273, 118] on link "Tools" at bounding box center [262, 117] width 46 height 33
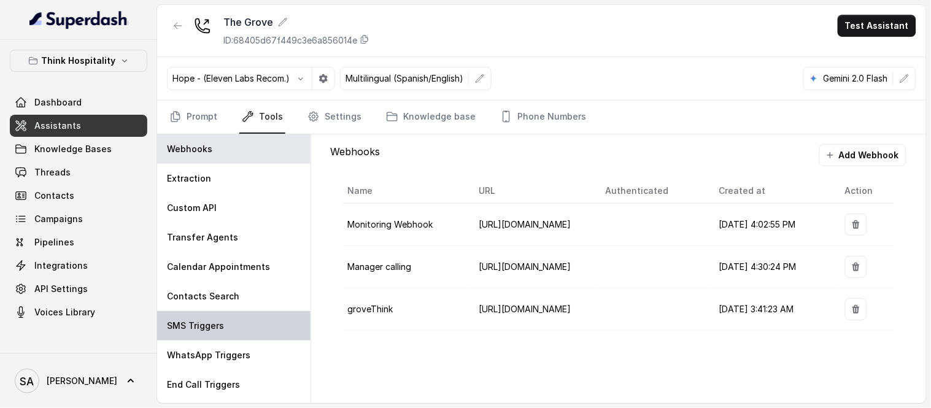
click at [244, 329] on div "SMS Triggers" at bounding box center [233, 325] width 153 height 29
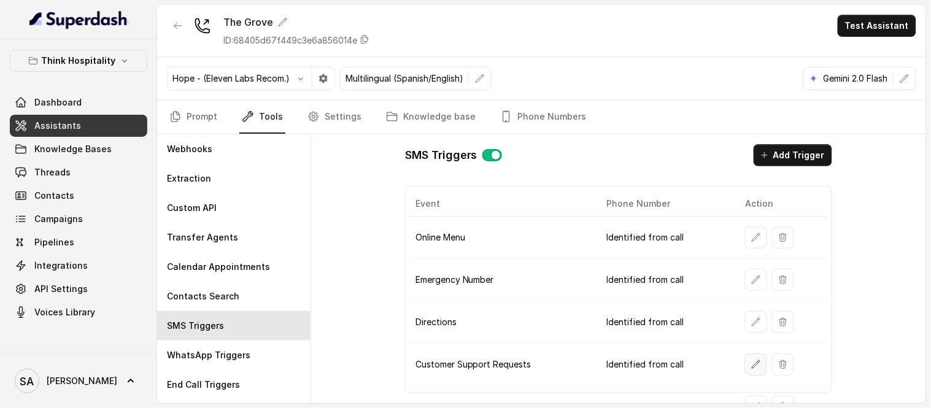
click at [752, 364] on icon "button" at bounding box center [756, 365] width 10 height 10
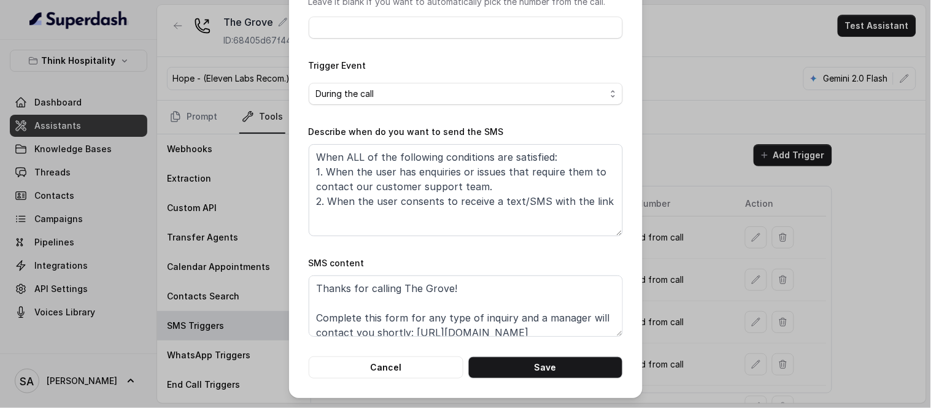
scroll to position [38, 0]
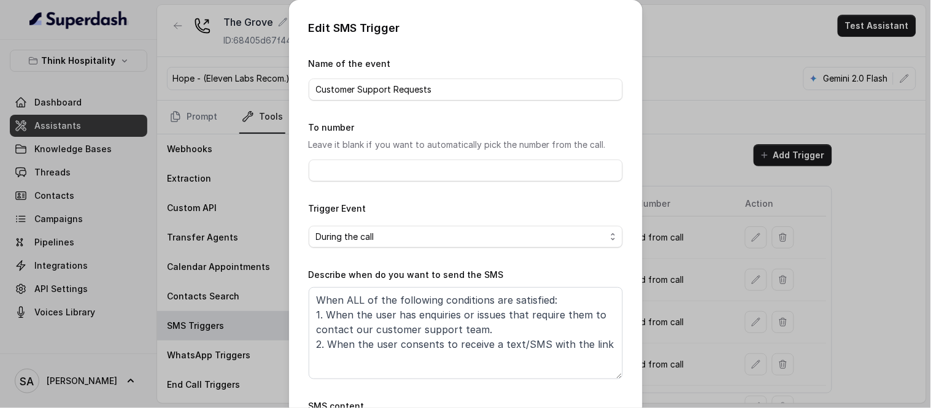
scroll to position [38, 0]
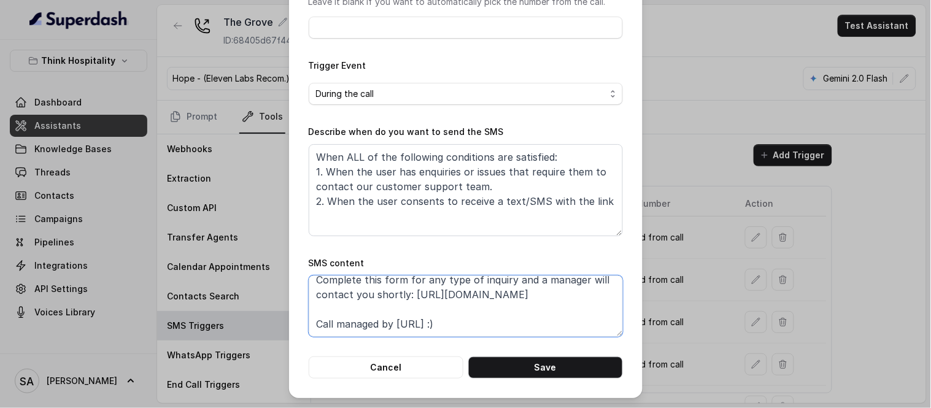
drag, startPoint x: 407, startPoint y: 293, endPoint x: 530, endPoint y: 303, distance: 123.1
click at [530, 303] on textarea "Thanks for calling The Grove! Complete this form for any type of inquiry and a …" at bounding box center [466, 306] width 314 height 61
paste textarea "basuy1g5-grove-csf"
type textarea "Thanks for calling The Grove! Complete this form for any type of inquiry and a …"
click at [526, 367] on button "Save" at bounding box center [545, 367] width 155 height 22
